Goal: Task Accomplishment & Management: Use online tool/utility

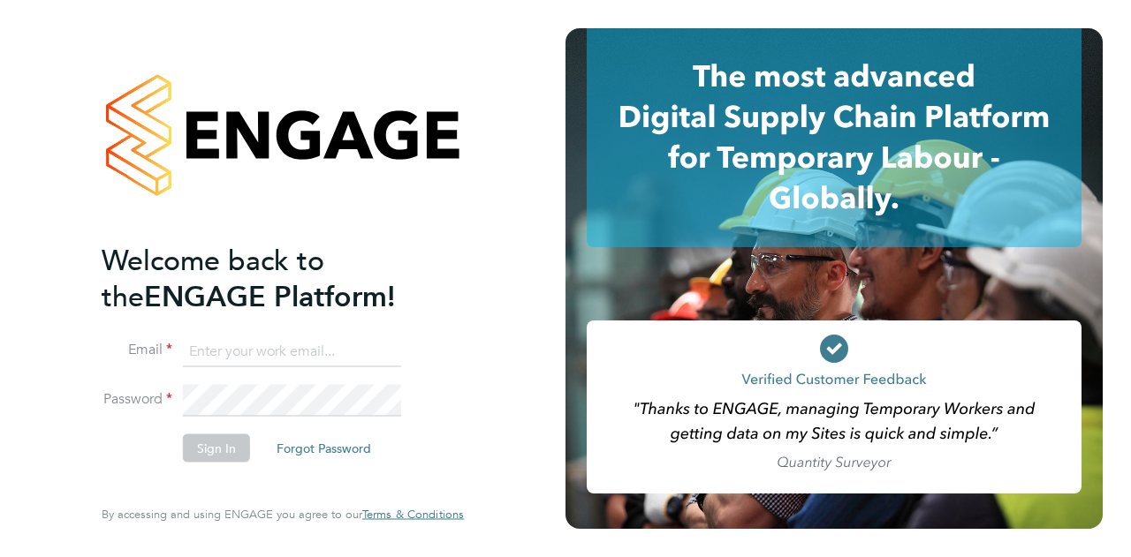
type input "[EMAIL_ADDRESS][DOMAIN_NAME]"
click at [219, 444] on button "Sign In" at bounding box center [216, 448] width 67 height 28
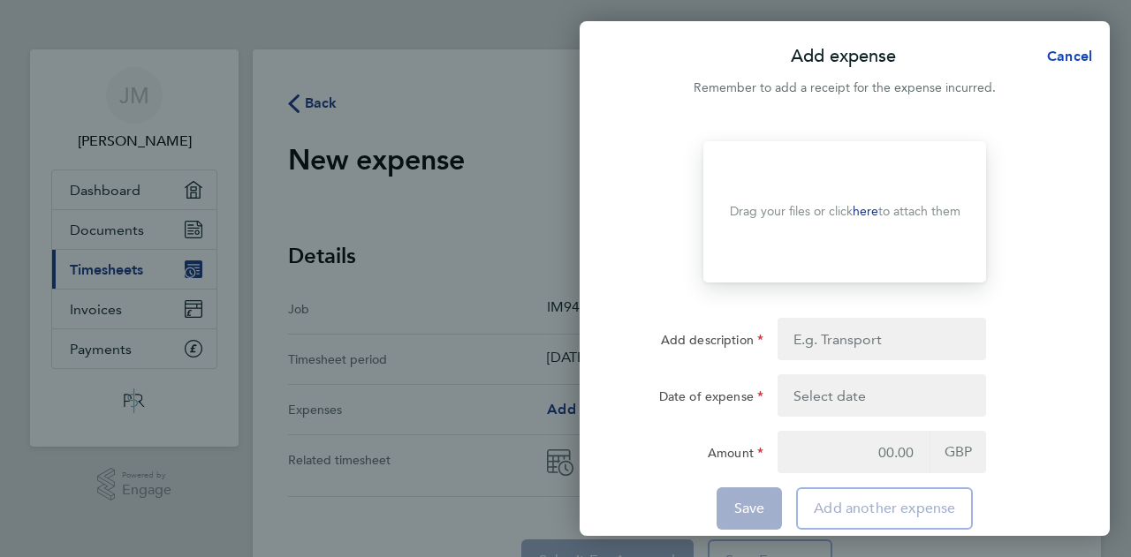
click at [1095, 52] on button "Cancel" at bounding box center [1064, 56] width 91 height 35
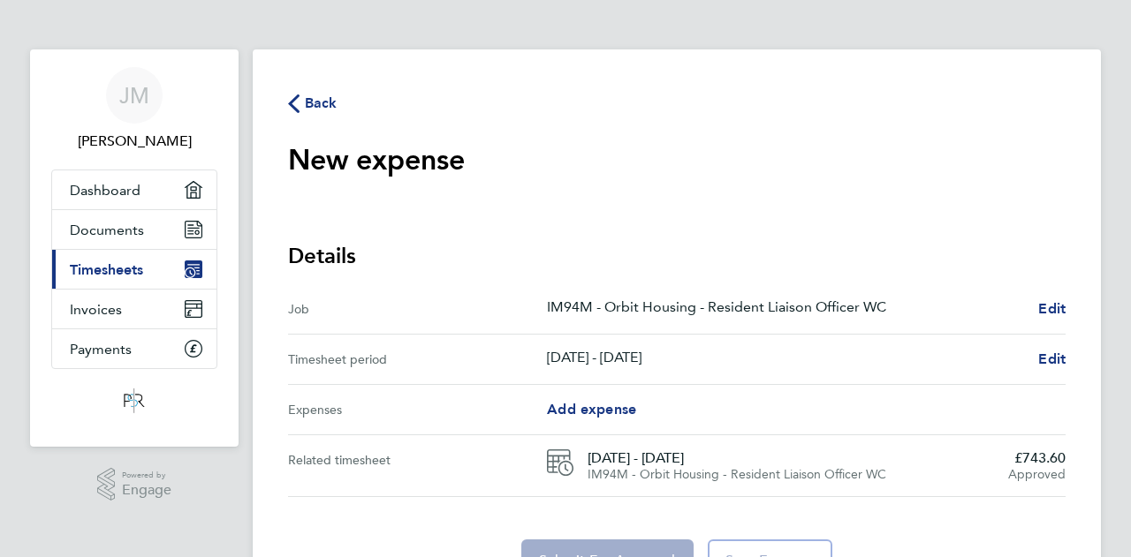
click at [304, 97] on span "Back" at bounding box center [312, 102] width 49 height 17
